Goal: Browse casually: Explore the website without a specific task or goal

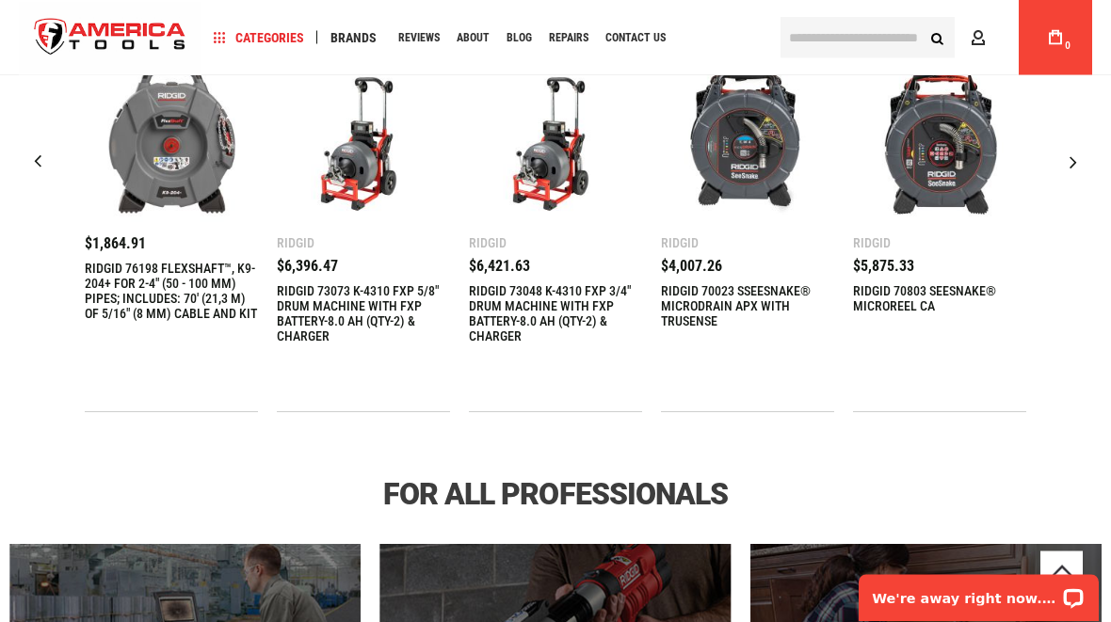
scroll to position [745, 0]
click at [1079, 149] on div "Next slide" at bounding box center [1073, 161] width 47 height 47
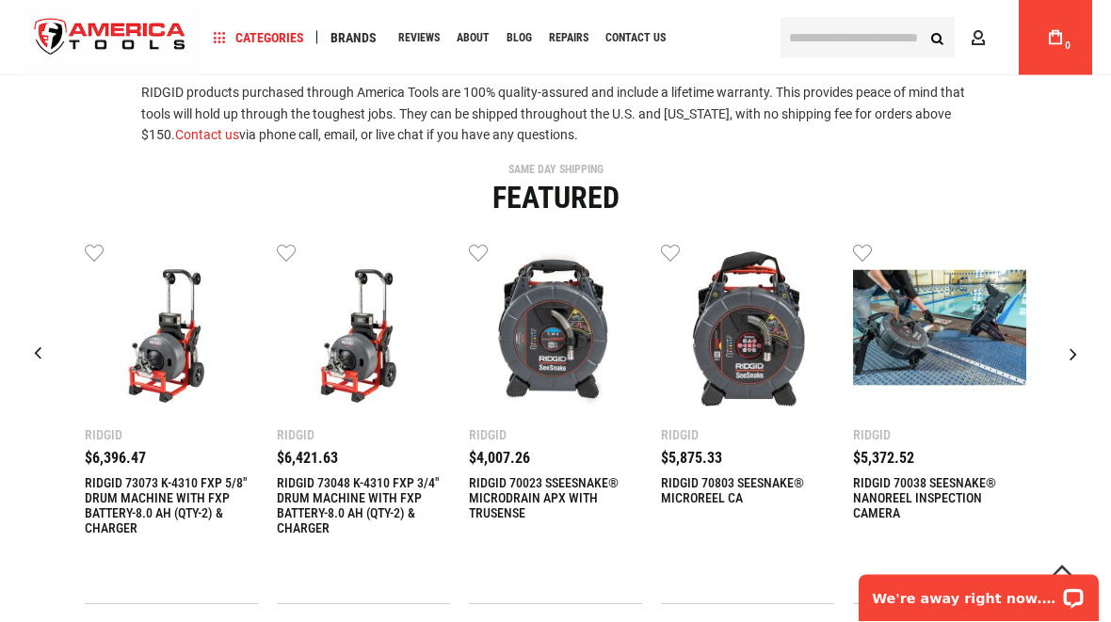
scroll to position [547, 0]
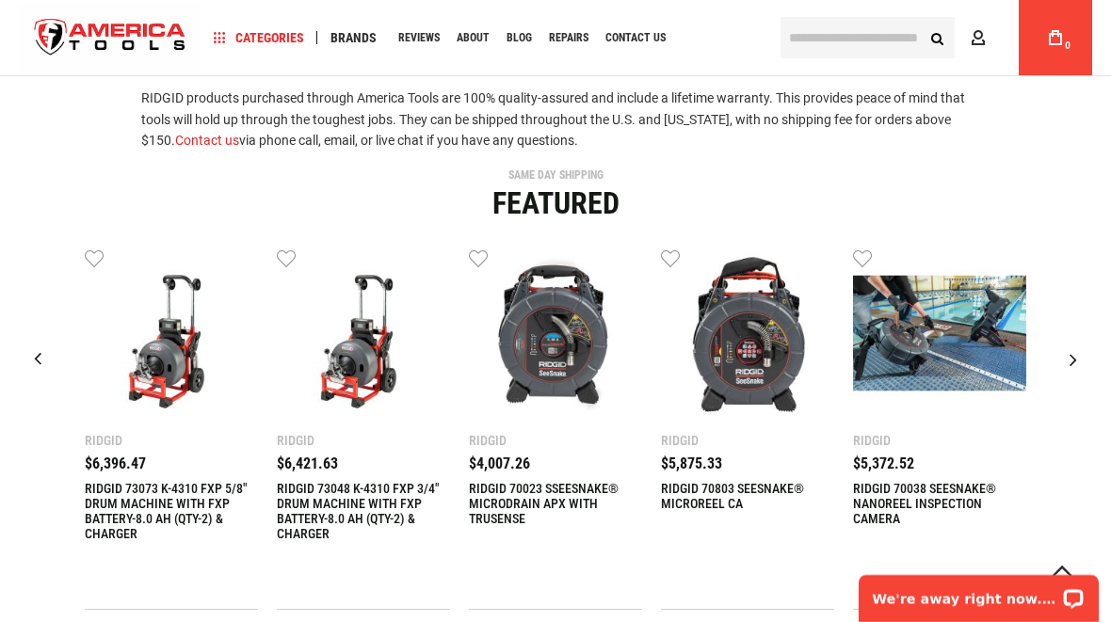
click at [1084, 353] on div "Next slide" at bounding box center [1073, 359] width 47 height 47
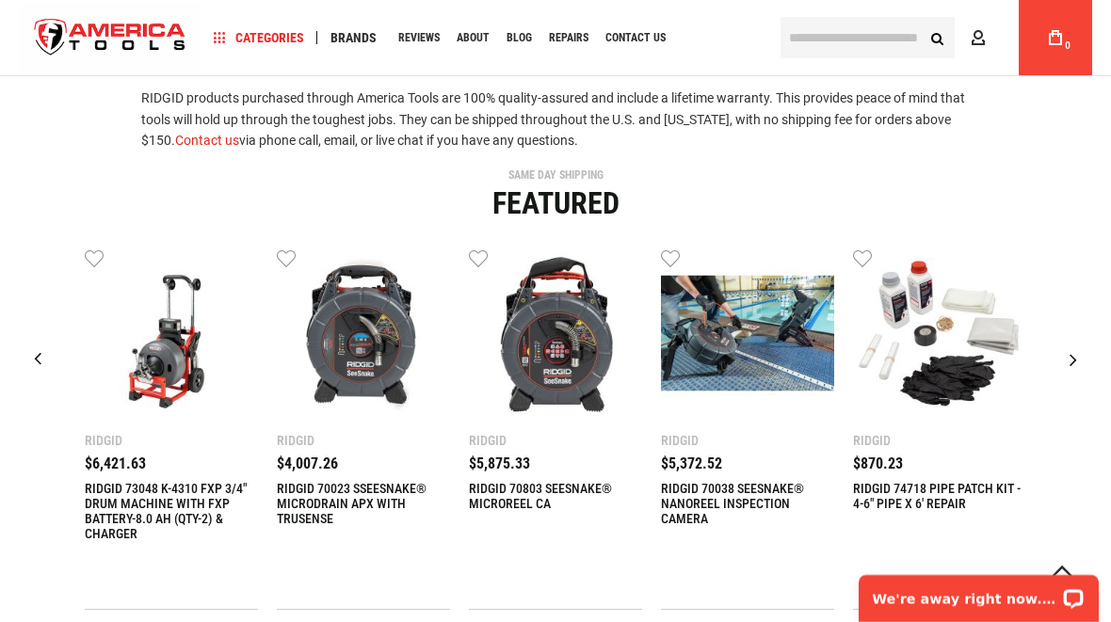
click at [1081, 356] on div "Next slide" at bounding box center [1073, 359] width 47 height 47
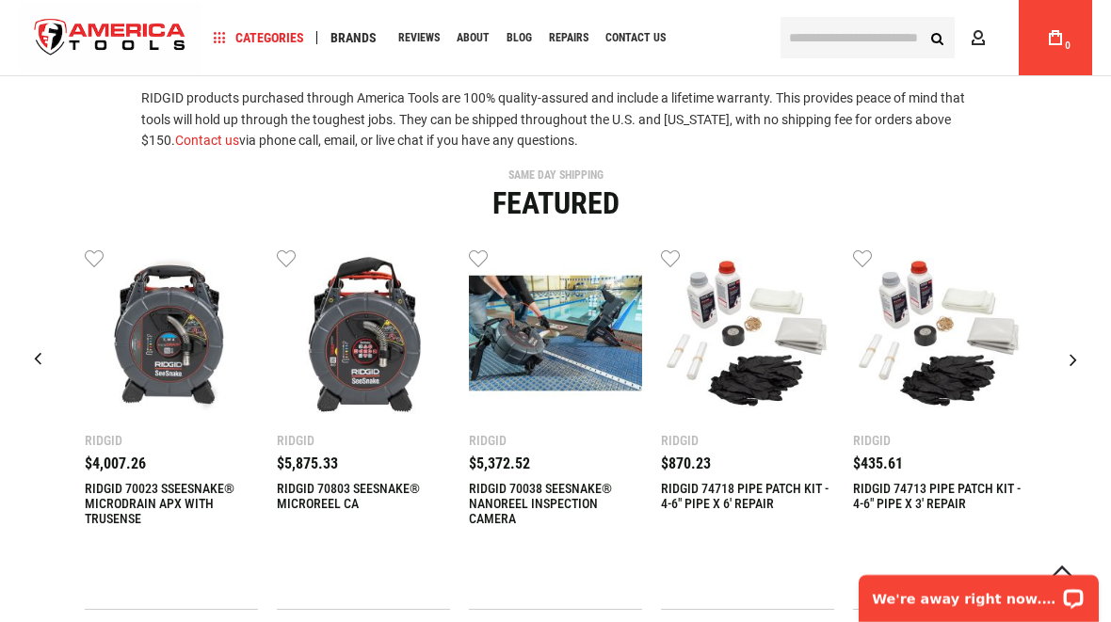
click at [1080, 356] on div "Next slide" at bounding box center [1073, 359] width 47 height 47
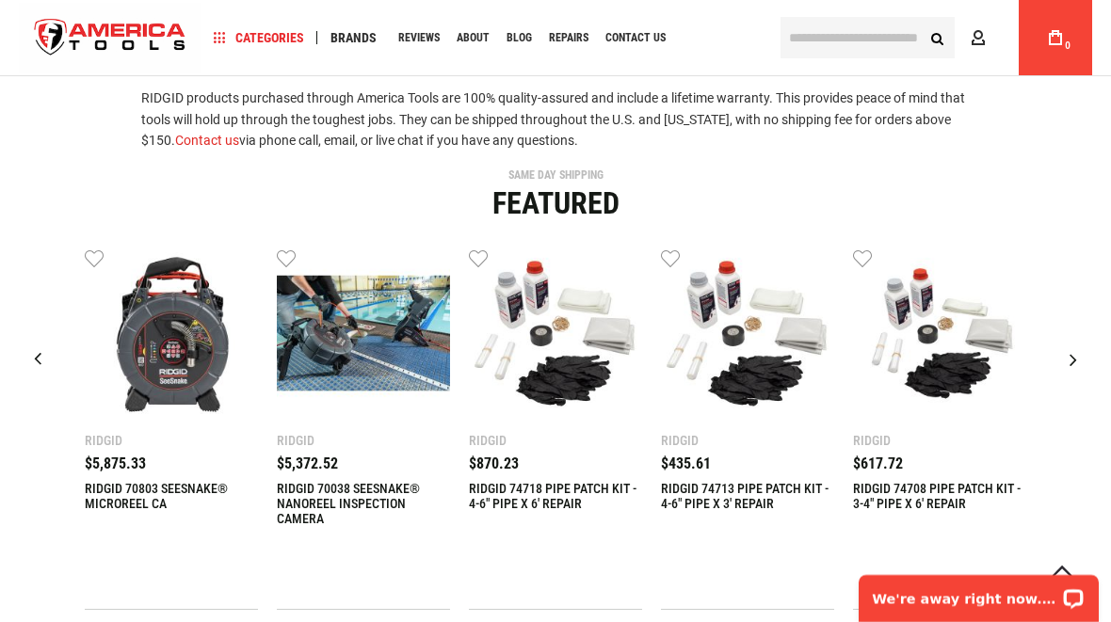
click at [1078, 356] on div "Next slide" at bounding box center [1073, 359] width 47 height 47
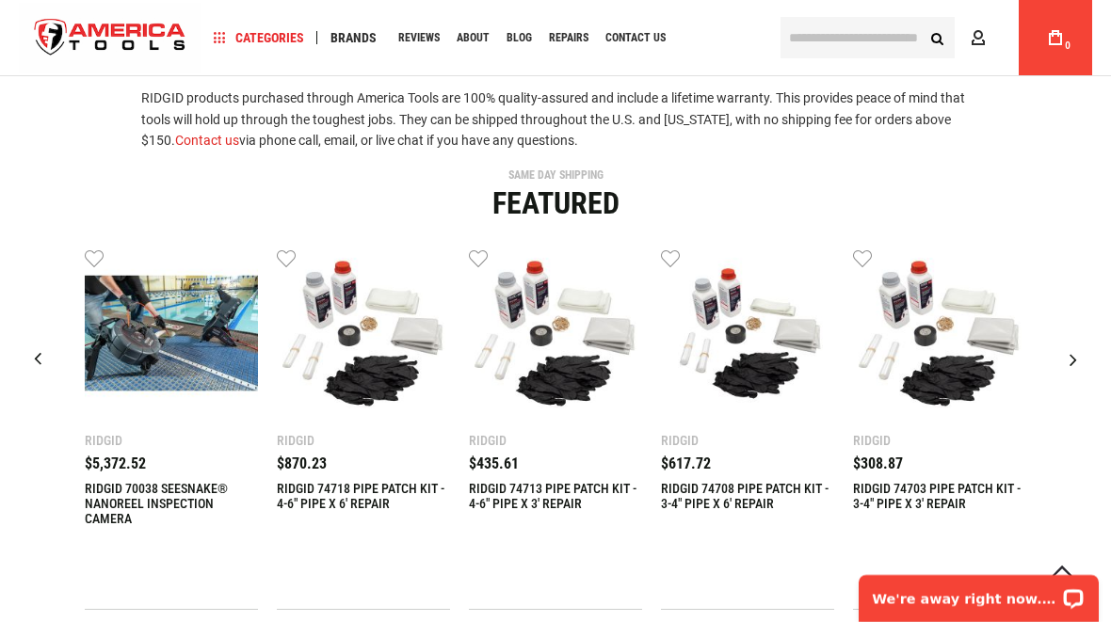
click at [1079, 351] on div "Next slide" at bounding box center [1073, 359] width 47 height 47
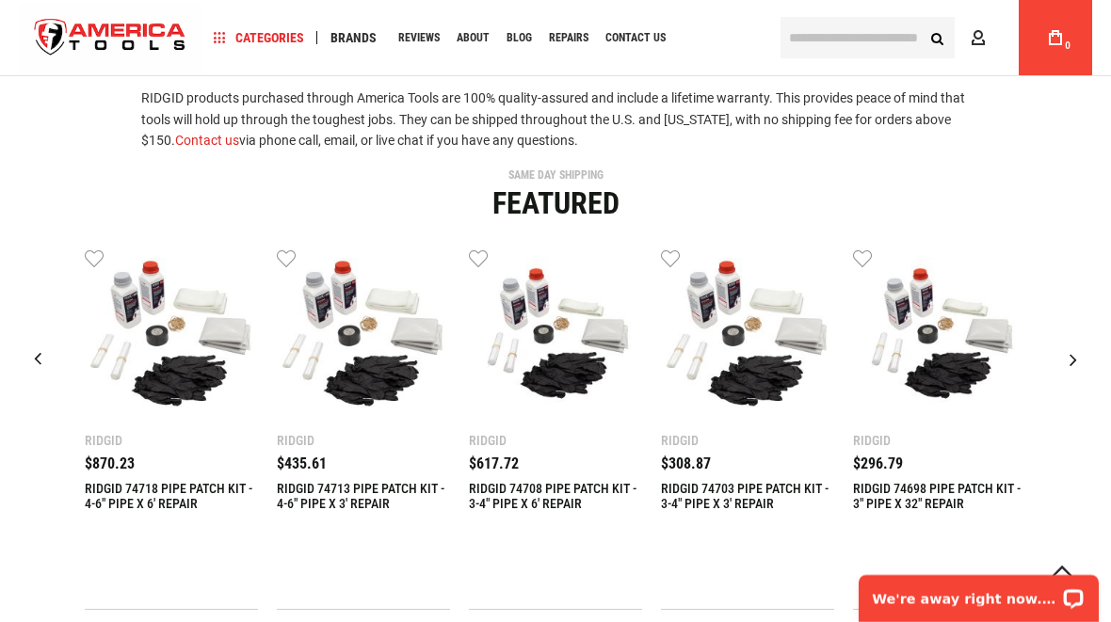
click at [1078, 349] on div "Next slide" at bounding box center [1073, 359] width 47 height 47
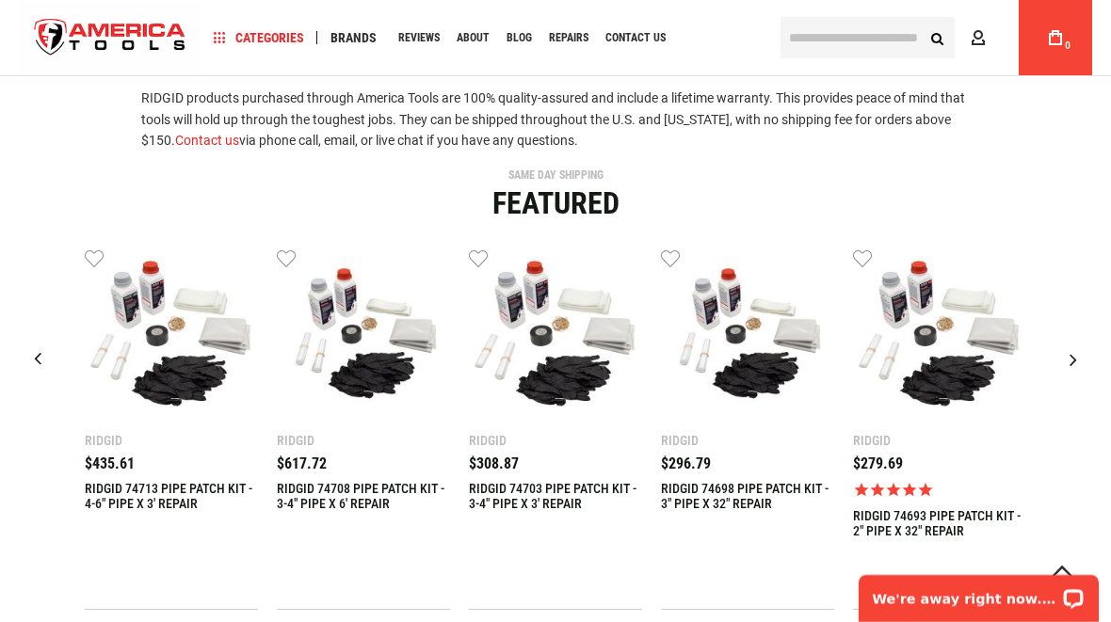
click at [1082, 348] on div "Next slide" at bounding box center [1073, 359] width 47 height 47
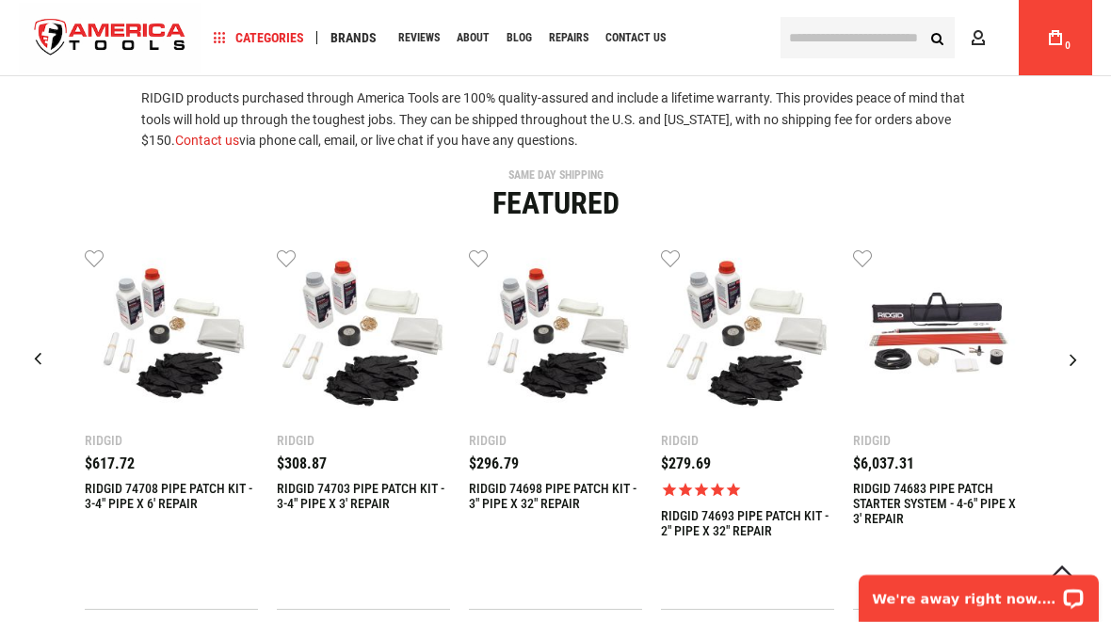
click at [1076, 355] on div "Next slide" at bounding box center [1073, 359] width 47 height 47
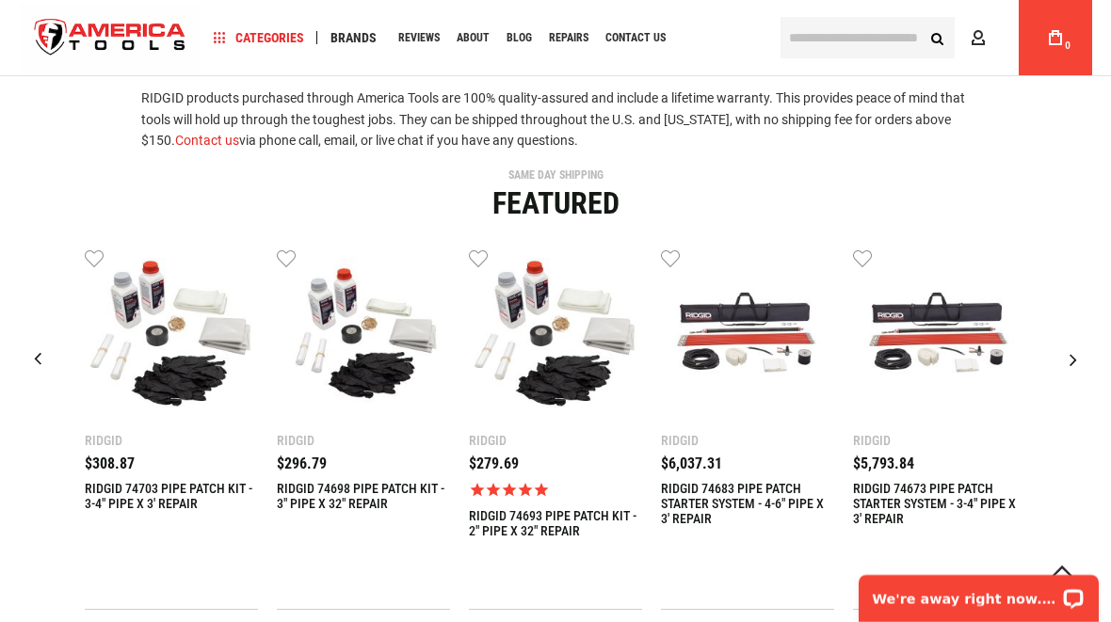
click at [1080, 348] on div "Next slide" at bounding box center [1073, 359] width 47 height 47
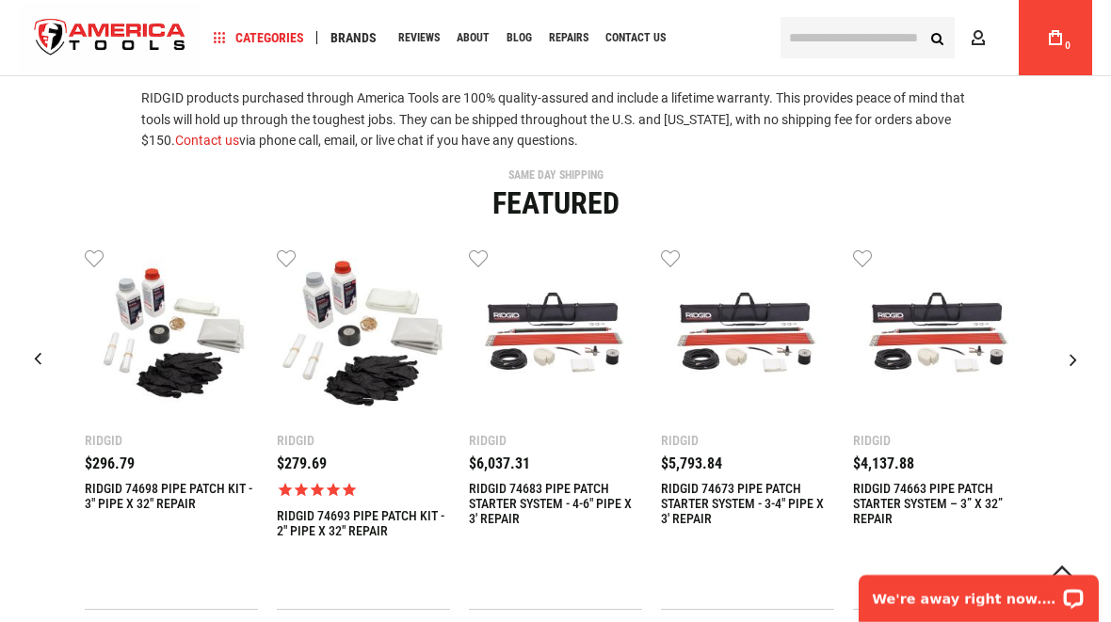
click at [1084, 351] on div "Next slide" at bounding box center [1073, 359] width 47 height 47
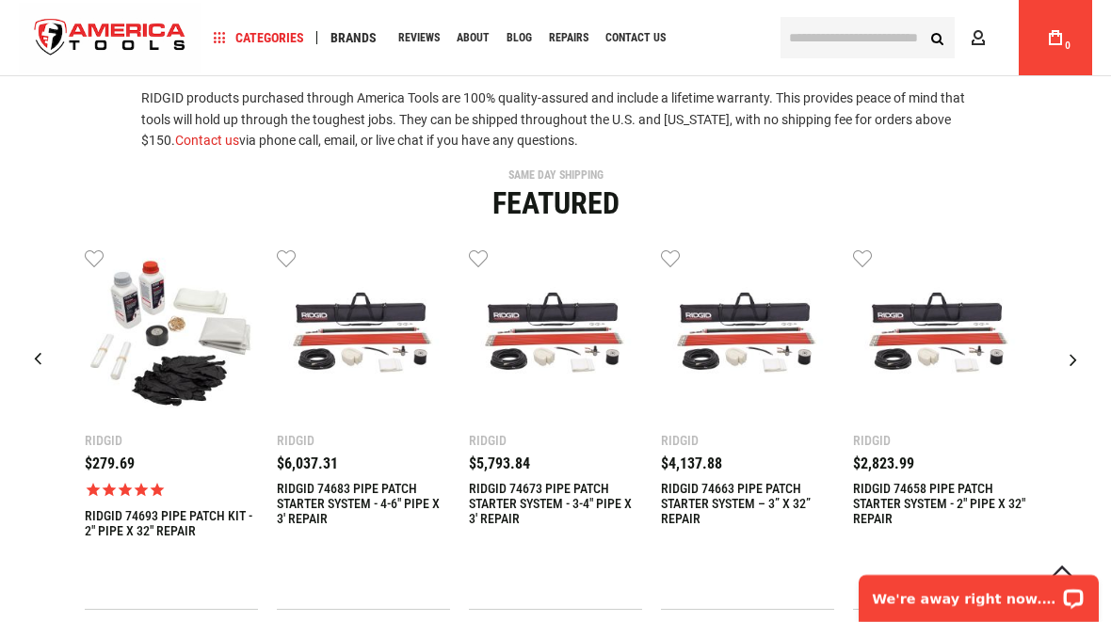
click at [1074, 353] on div "Next slide" at bounding box center [1073, 359] width 47 height 47
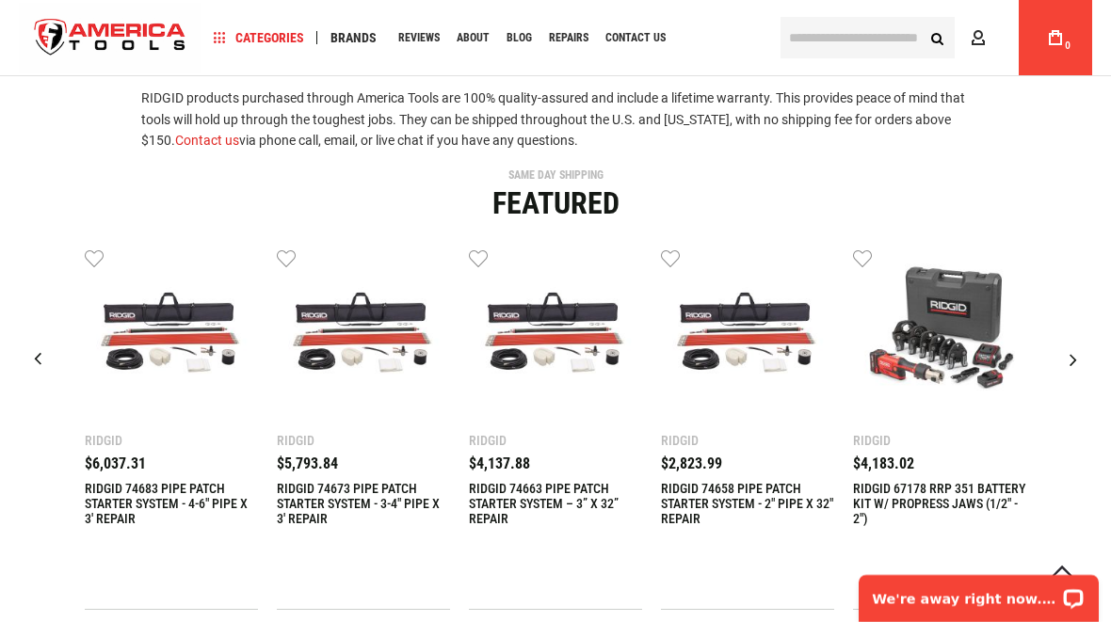
click at [1082, 353] on div "Next slide" at bounding box center [1073, 359] width 47 height 47
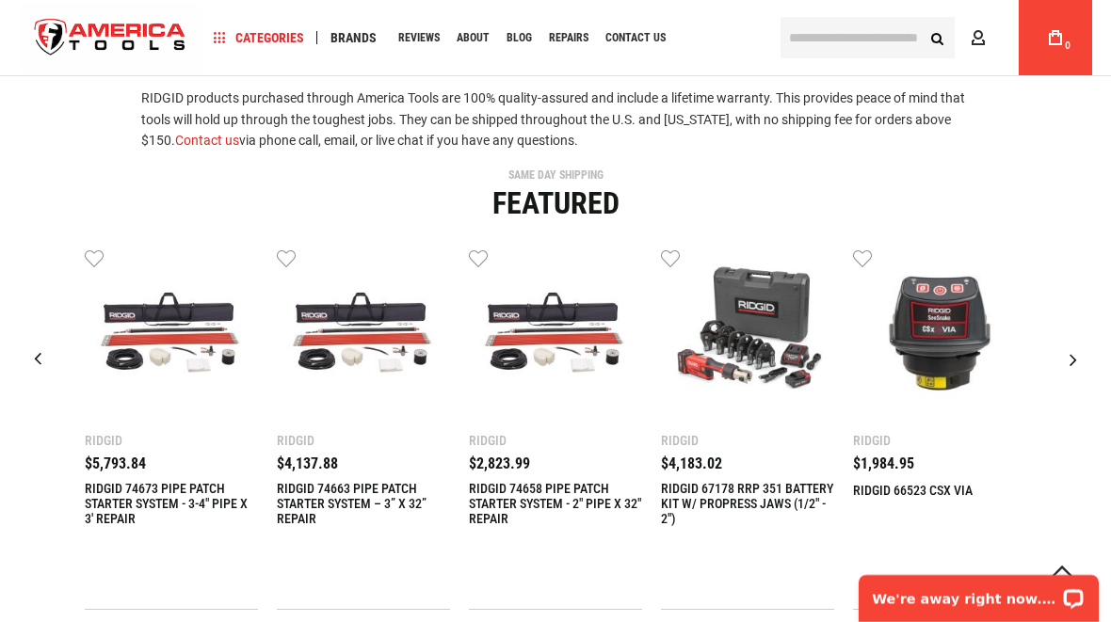
click at [1082, 356] on div "Next slide" at bounding box center [1073, 359] width 47 height 47
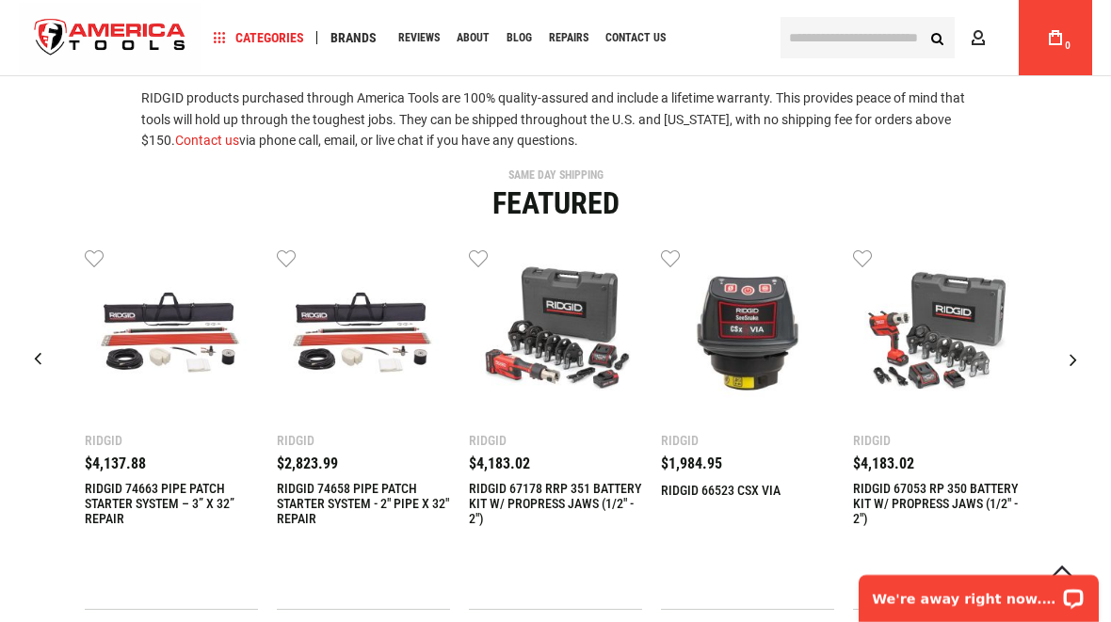
click at [1075, 350] on div "Next slide" at bounding box center [1073, 359] width 47 height 47
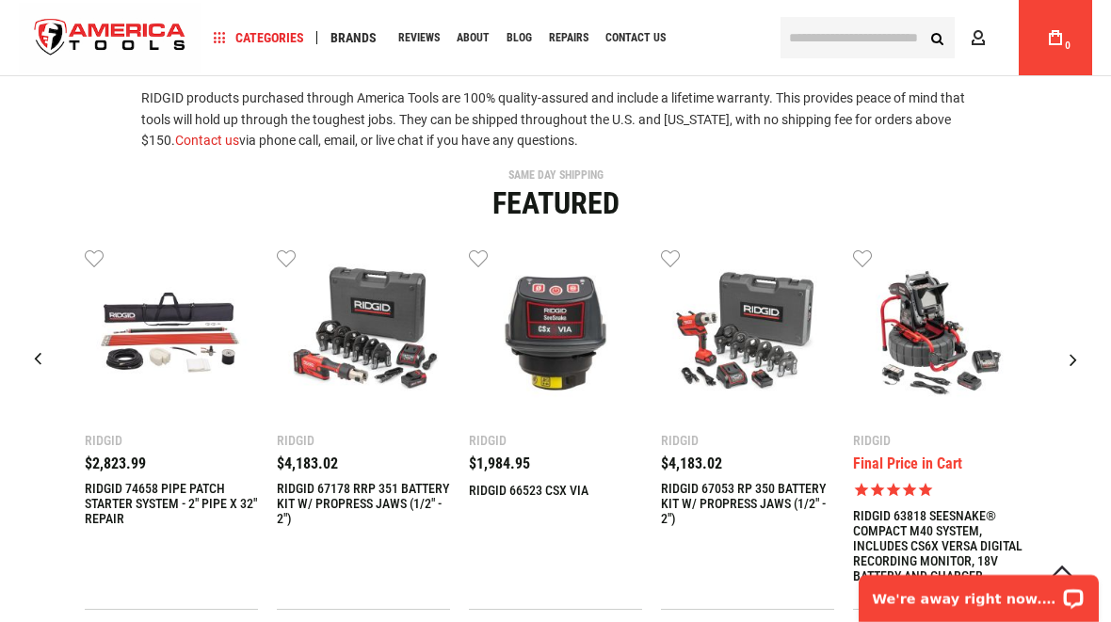
click at [1079, 348] on div "Next slide" at bounding box center [1073, 359] width 47 height 47
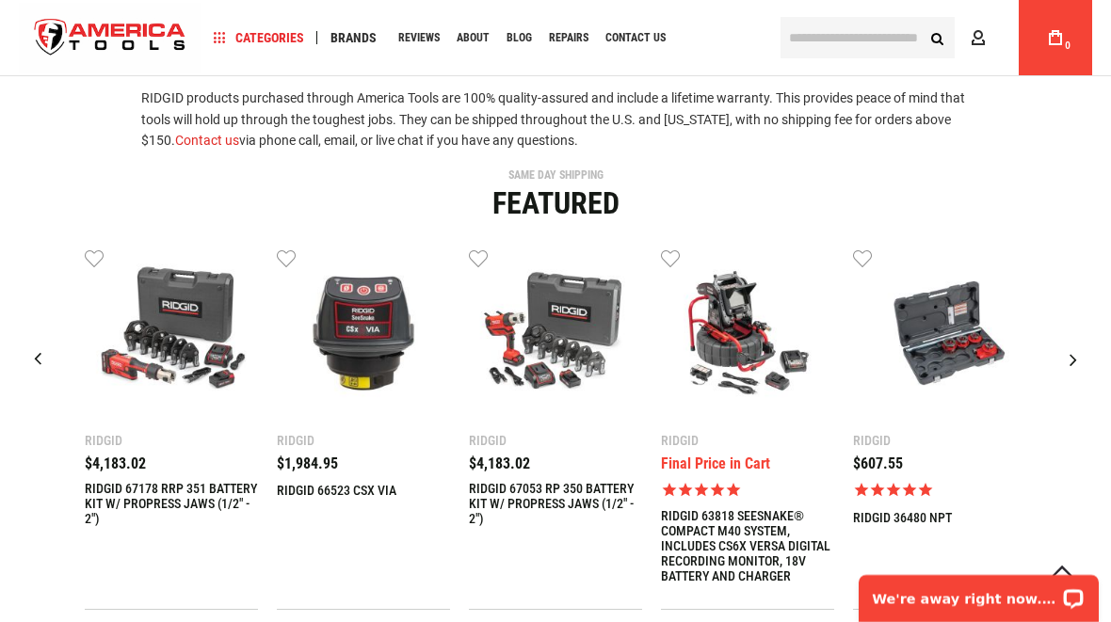
click at [1085, 348] on div "Next slide" at bounding box center [1073, 359] width 47 height 47
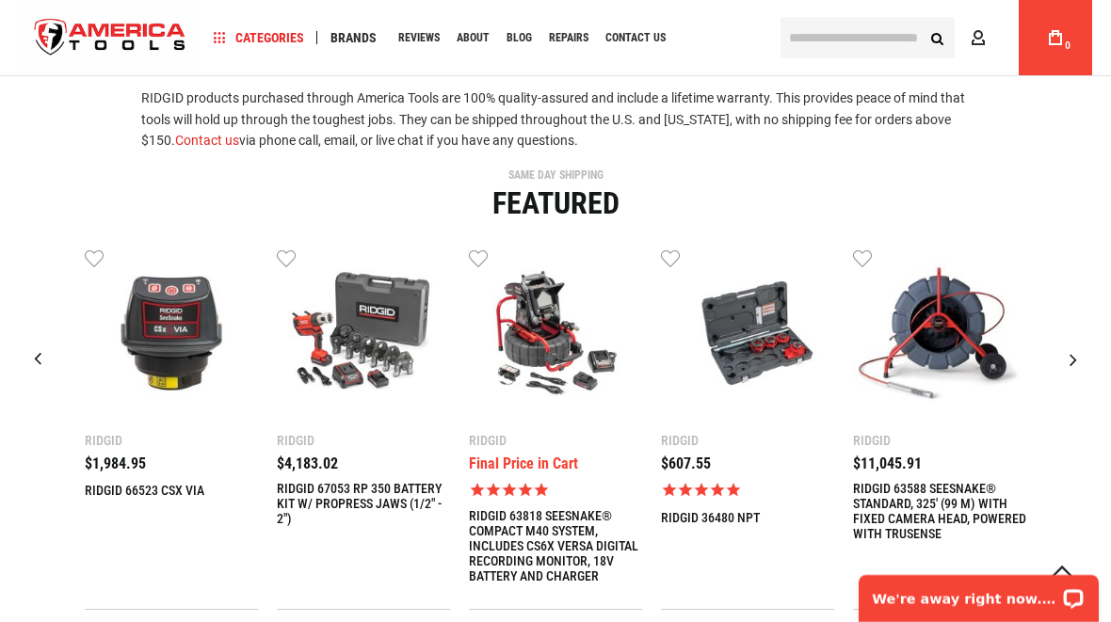
click at [1081, 353] on div "Next slide" at bounding box center [1073, 359] width 47 height 47
click at [1075, 358] on div "Next slide" at bounding box center [1073, 359] width 47 height 47
click at [1084, 351] on div "Next slide" at bounding box center [1073, 359] width 47 height 47
click at [1074, 354] on div "Next slide" at bounding box center [1073, 359] width 47 height 47
click at [1082, 351] on div "Next slide" at bounding box center [1073, 359] width 47 height 47
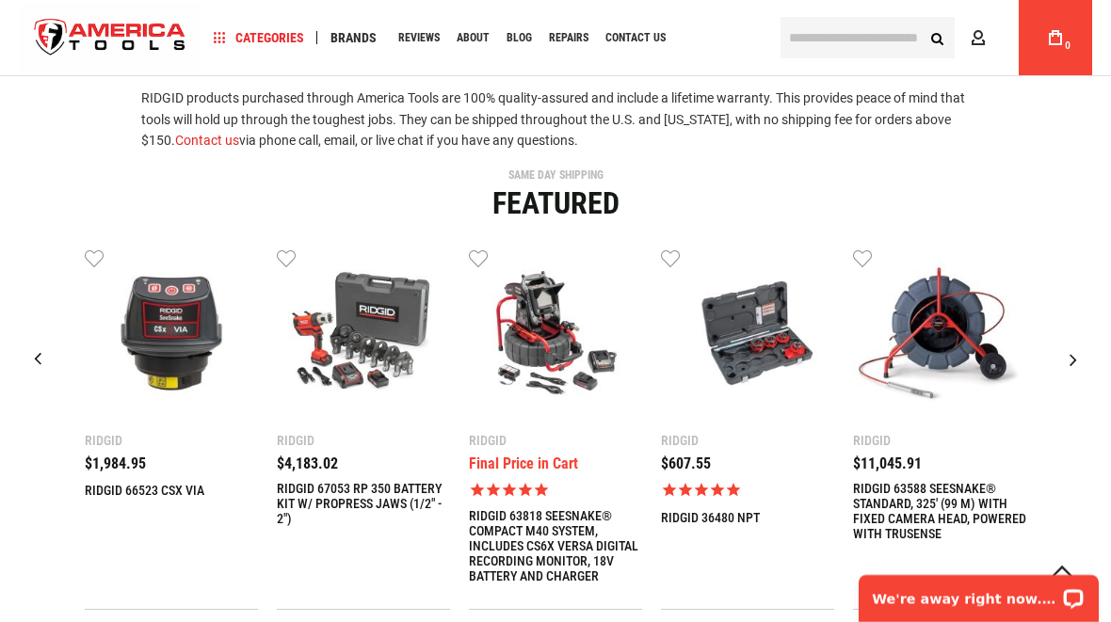
click at [1084, 345] on div "Next slide" at bounding box center [1073, 359] width 47 height 47
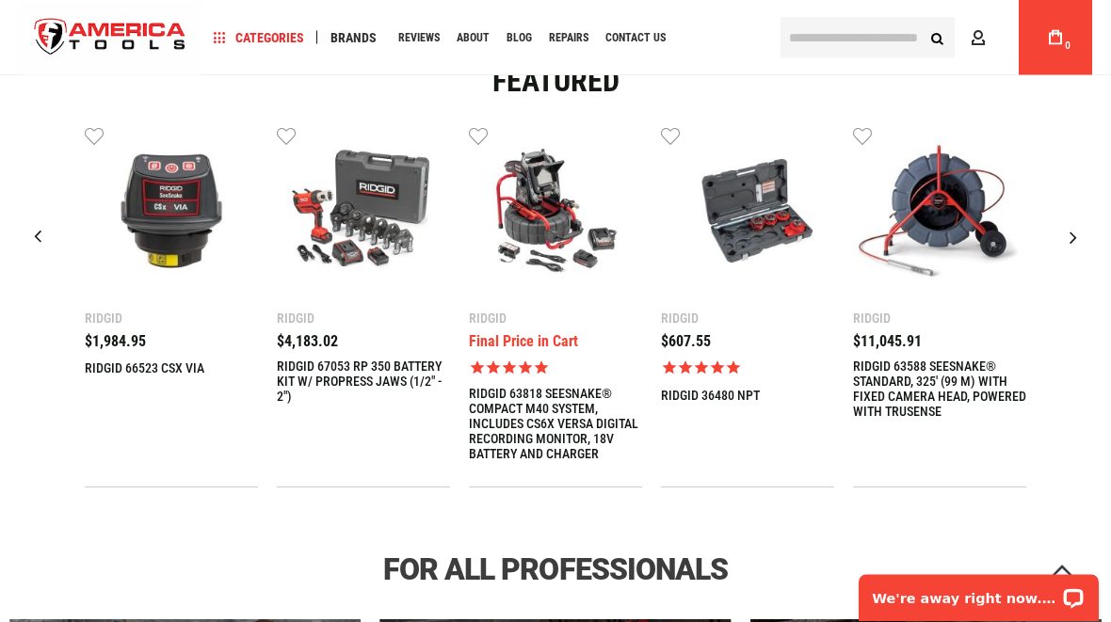
scroll to position [678, 0]
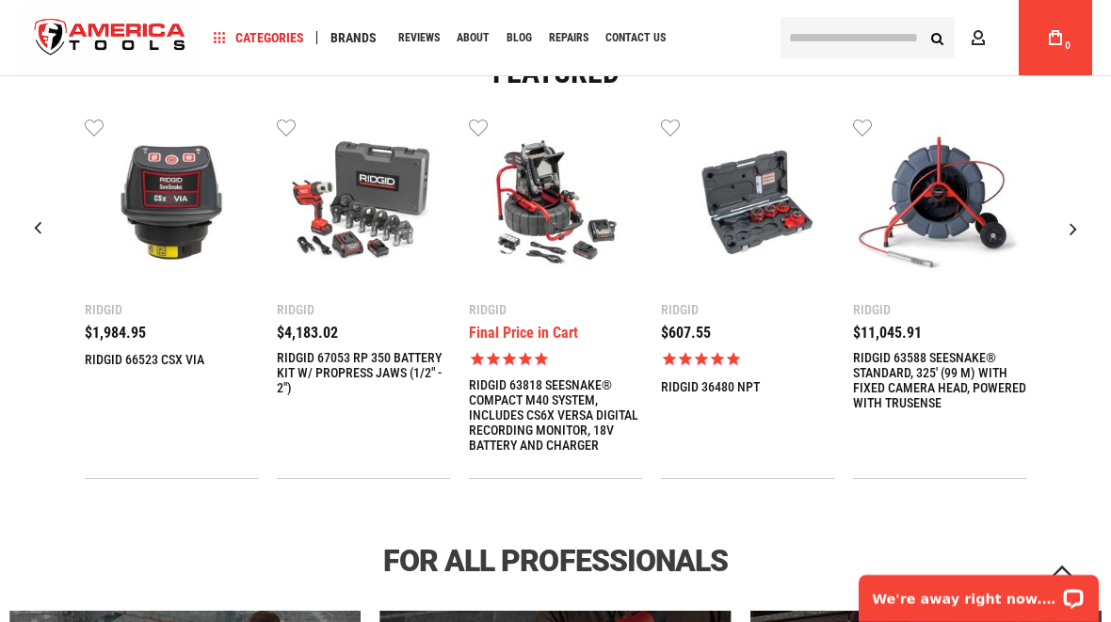
click at [1083, 215] on div "Next slide" at bounding box center [1073, 228] width 47 height 47
click at [1082, 214] on div "Next slide" at bounding box center [1073, 228] width 47 height 47
click at [1073, 224] on div "Next slide" at bounding box center [1073, 228] width 47 height 47
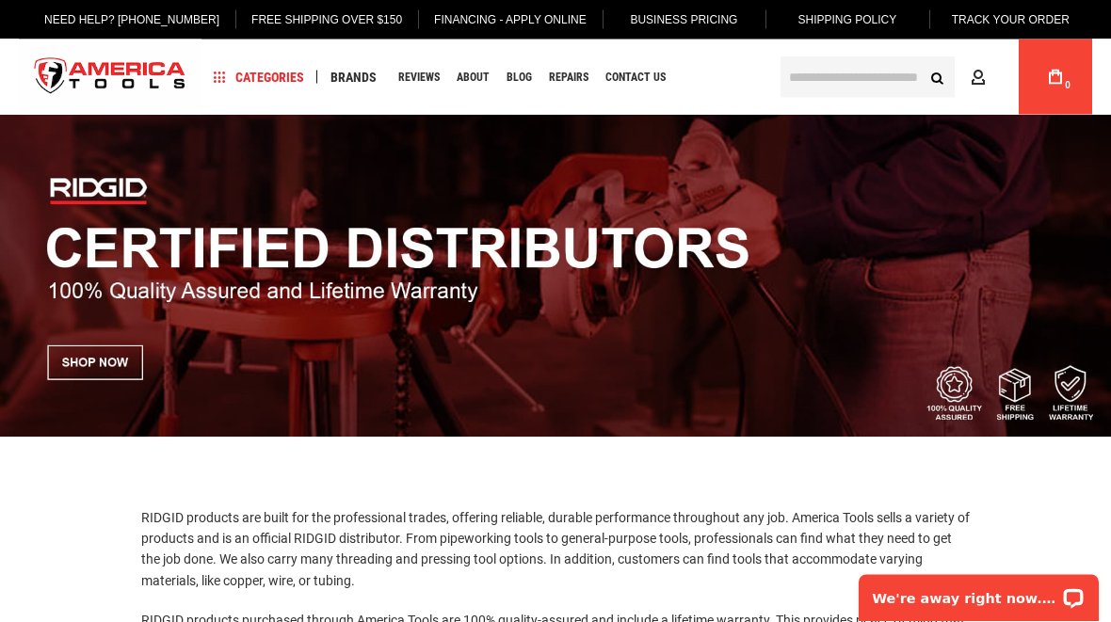
scroll to position [0, 0]
